Goal: Task Accomplishment & Management: Use online tool/utility

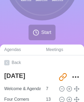
scroll to position [71, 0]
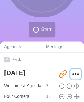
click at [71, 76] on icon "More" at bounding box center [75, 74] width 8 height 8
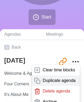
click at [56, 79] on p "Duplicate agenda" at bounding box center [58, 80] width 33 height 6
type textarea "[DATE] copy"
type input "[URL][DOMAIN_NAME]"
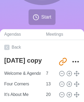
type textarea "[DATE]"
type input "[URL][DOMAIN_NAME]"
type textarea "[DATE] copy"
type input "[URL][DOMAIN_NAME]"
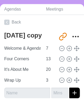
scroll to position [109, 0]
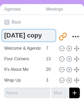
click at [26, 37] on textarea "[DATE] copy" at bounding box center [28, 36] width 53 height 12
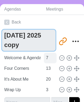
type textarea "[DATE] 2025 copy"
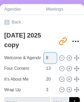
click at [51, 56] on input "8" at bounding box center [50, 57] width 13 height 11
click at [51, 56] on input "9" at bounding box center [50, 57] width 13 height 11
type input "8"
click at [52, 58] on input "8" at bounding box center [50, 57] width 13 height 11
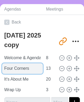
click at [30, 70] on input "Four Corners" at bounding box center [22, 68] width 41 height 11
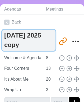
click at [25, 46] on textarea "[DATE] 2025 copy" at bounding box center [28, 40] width 53 height 21
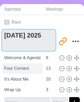
type textarea "[DATE] 2025"
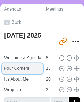
click at [18, 69] on input "Four Corners" at bounding box center [22, 68] width 41 height 11
type input "F"
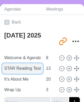
scroll to position [0, 0]
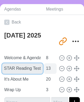
type input "STAR Reading Test"
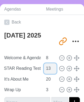
scroll to position [0, 0]
click at [45, 66] on input "13" at bounding box center [50, 68] width 13 height 11
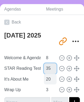
type input "35"
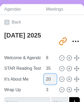
click at [45, 78] on input "20" at bounding box center [50, 79] width 13 height 11
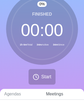
scroll to position [24, 0]
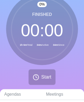
type input "40"
click at [75, 21] on div "Finished 00 : 00 1h 26m Total 34m Active 34m Since" at bounding box center [42, 29] width 72 height 72
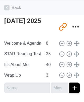
scroll to position [123, 0]
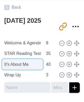
click at [32, 65] on input "It's About Me" at bounding box center [22, 64] width 41 height 11
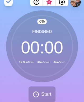
scroll to position [0, 0]
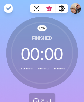
type input "It's About Me: Presentations"
click at [71, 83] on icon at bounding box center [41, 52] width 63 height 63
click at [35, 98] on circle at bounding box center [35, 100] width 5 height 5
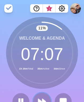
click at [42, 94] on button at bounding box center [42, 101] width 18 height 18
